Goal: Task Accomplishment & Management: Manage account settings

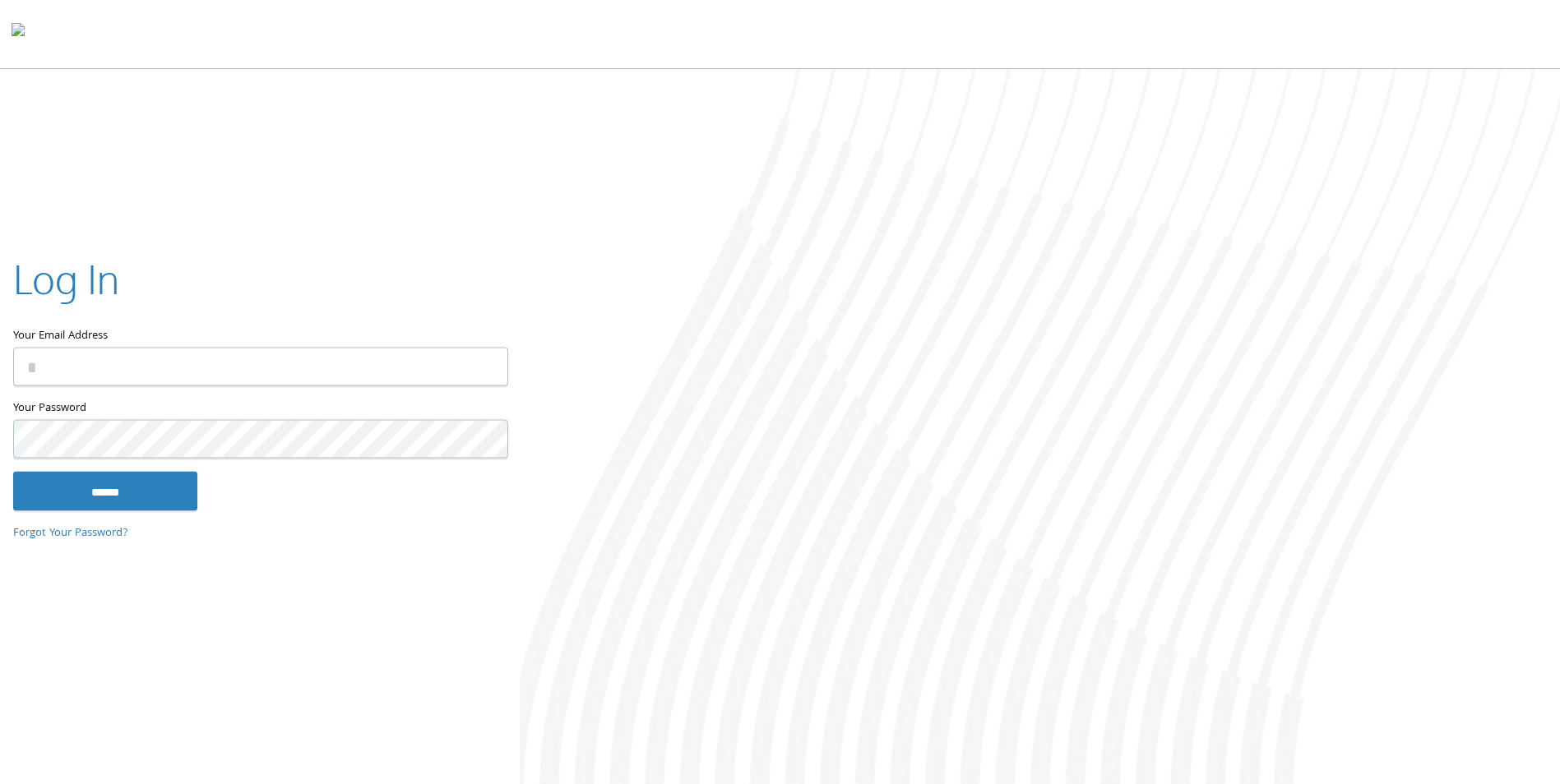
click at [175, 372] on input "Your Email Address" at bounding box center [261, 367] width 495 height 38
type input "**********"
click at [13, 472] on input "******" at bounding box center [105, 491] width 184 height 39
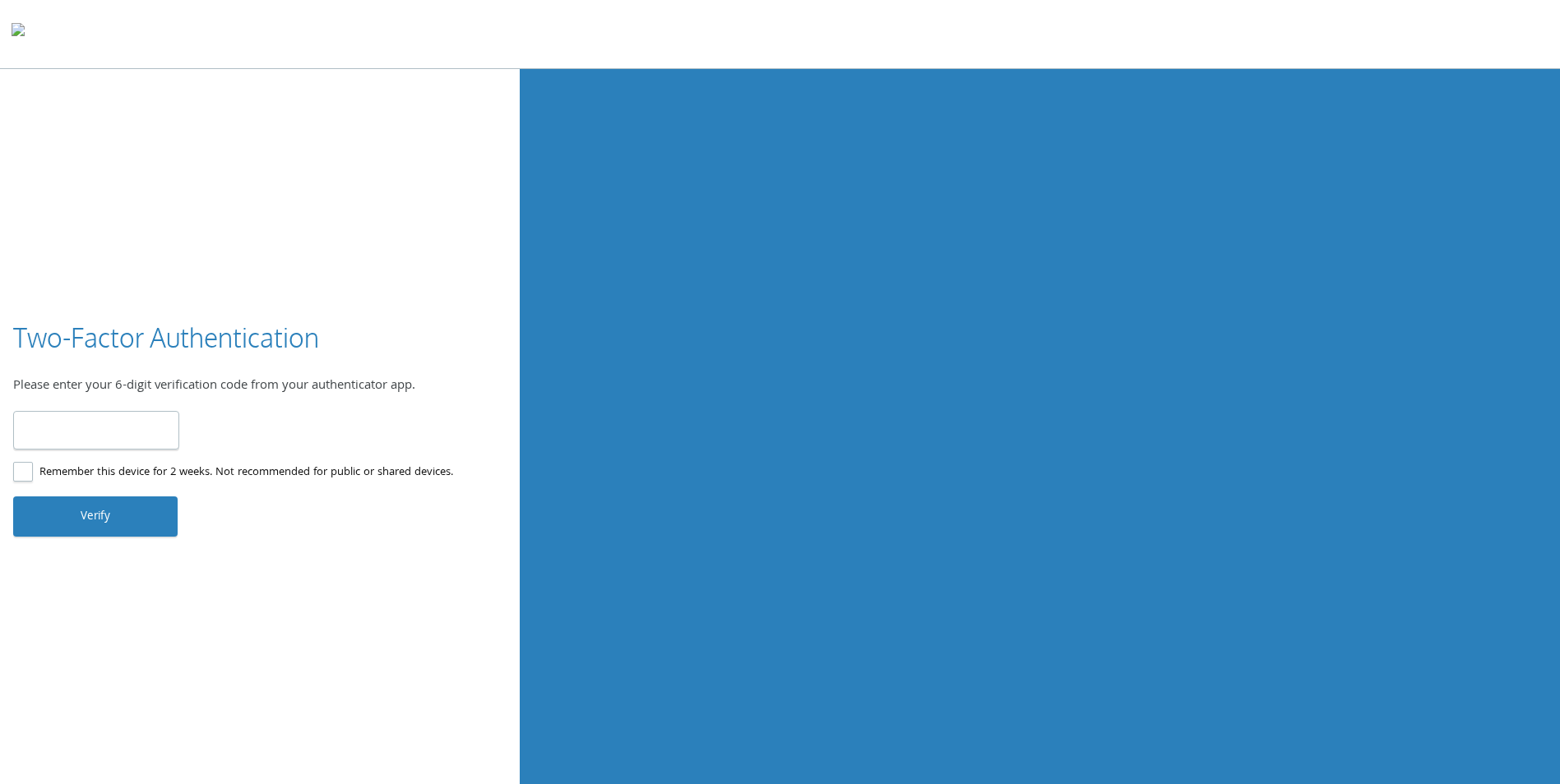
type input "******"
